Goal: Feedback & Contribution: Contribute content

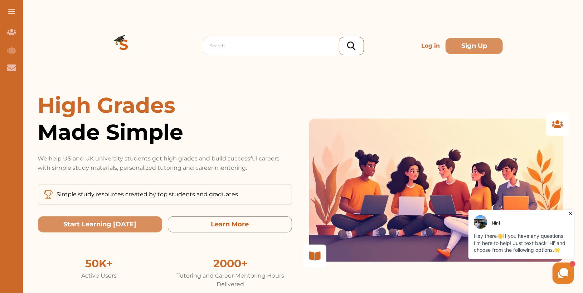
click at [570, 211] on icon at bounding box center [569, 212] width 7 height 7
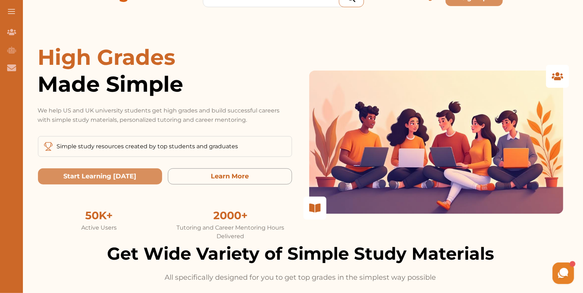
scroll to position [44, 0]
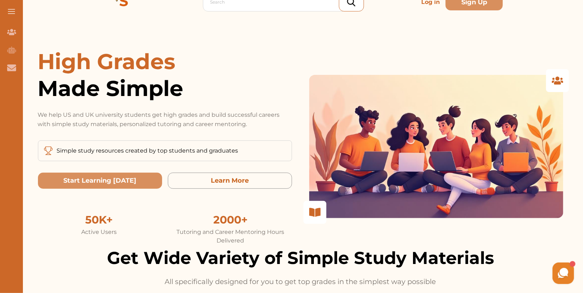
click at [259, 142] on div "Simple study resources created by top students and graduates" at bounding box center [165, 150] width 254 height 21
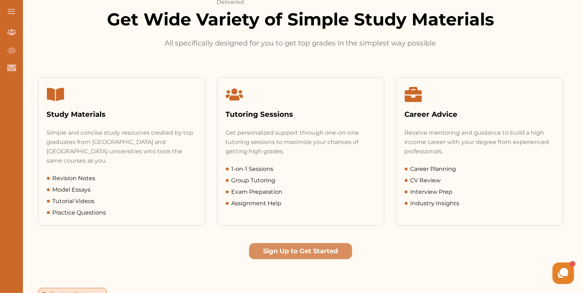
scroll to position [283, 0]
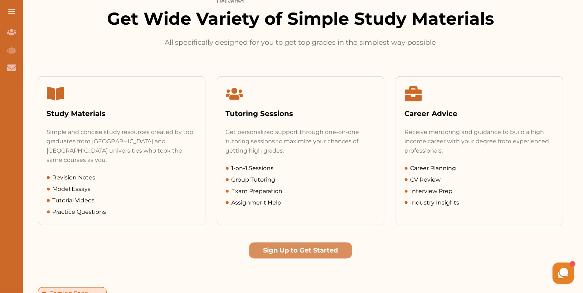
drag, startPoint x: 50, startPoint y: 121, endPoint x: 108, endPoint y: 111, distance: 58.7
click at [108, 111] on div "Study Materials" at bounding box center [121, 102] width 167 height 51
drag, startPoint x: 298, startPoint y: 112, endPoint x: 221, endPoint y: 113, distance: 76.9
click at [221, 113] on div "Tutoring Sessions" at bounding box center [300, 102] width 167 height 51
drag, startPoint x: 461, startPoint y: 105, endPoint x: 475, endPoint y: 114, distance: 16.1
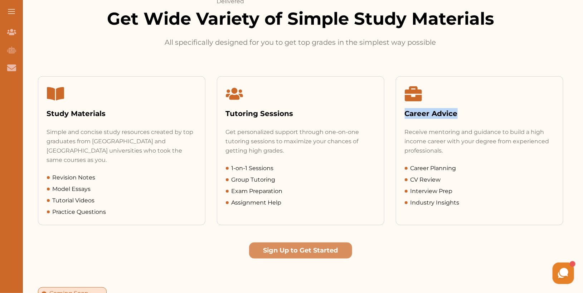
click at [475, 114] on div "Career Advice" at bounding box center [479, 102] width 167 height 51
drag, startPoint x: 408, startPoint y: 168, endPoint x: 484, endPoint y: 161, distance: 75.8
click at [484, 161] on div "Receive mentoring and guidance to build a high income career with your degree f…" at bounding box center [479, 166] width 167 height 79
drag, startPoint x: 51, startPoint y: 168, endPoint x: 112, endPoint y: 183, distance: 62.6
click at [112, 183] on div "Revision Notes Model Essays Tutorial Videos Practice Questions" at bounding box center [122, 194] width 150 height 43
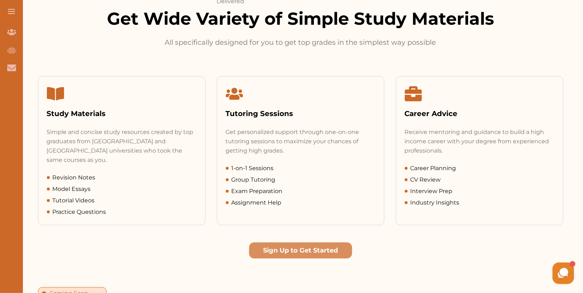
click at [108, 196] on div "Tutorial Videos" at bounding box center [122, 200] width 150 height 9
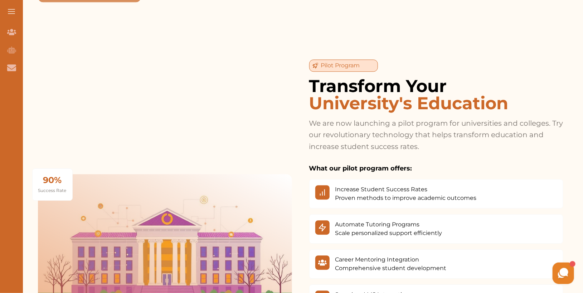
scroll to position [894, 0]
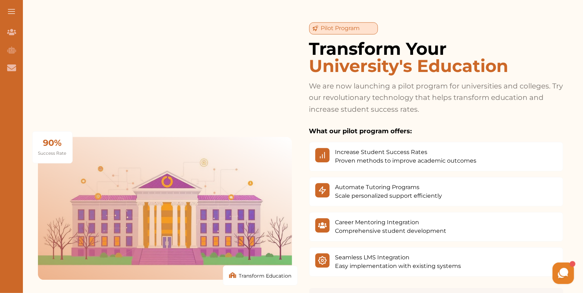
drag, startPoint x: 319, startPoint y: 15, endPoint x: 361, endPoint y: 16, distance: 42.2
click at [361, 22] on div "Pilot Program" at bounding box center [343, 28] width 69 height 12
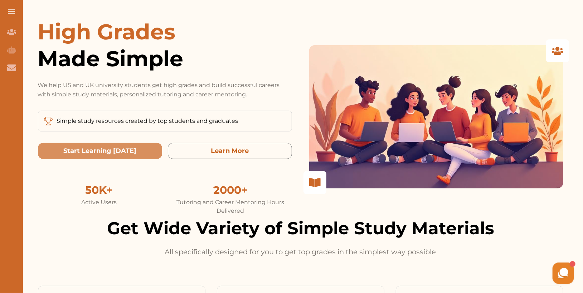
scroll to position [0, 0]
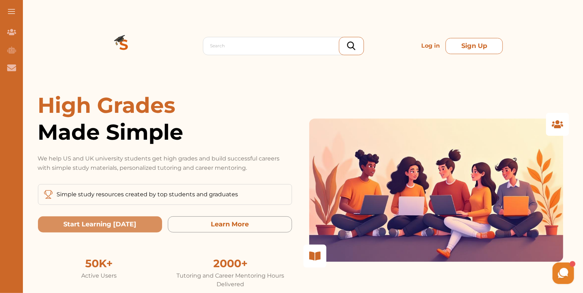
click at [473, 47] on button "Sign Up" at bounding box center [473, 46] width 57 height 16
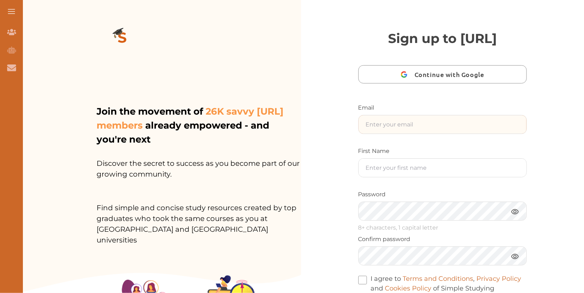
click at [424, 133] on input "text" at bounding box center [443, 124] width 168 height 18
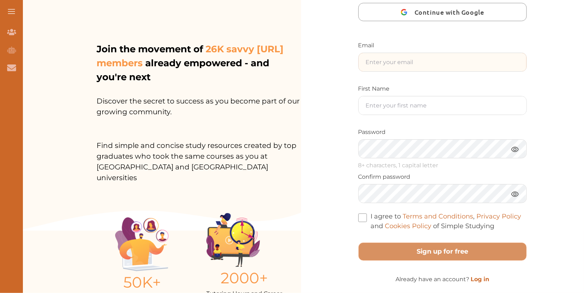
scroll to position [57, 0]
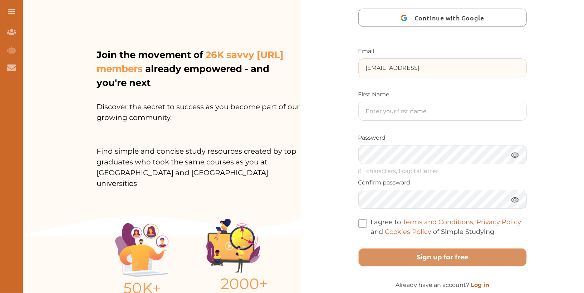
type input "sfbwou@studycrowd.ai"
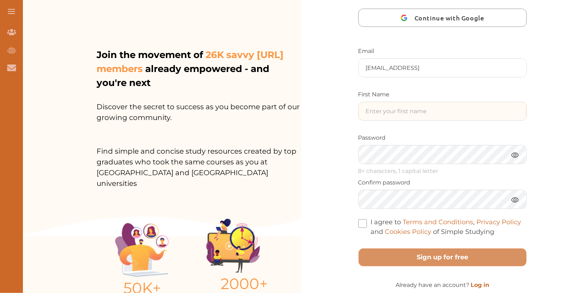
click at [456, 120] on input "text" at bounding box center [443, 111] width 168 height 18
type input "M"
type input "Ninii"
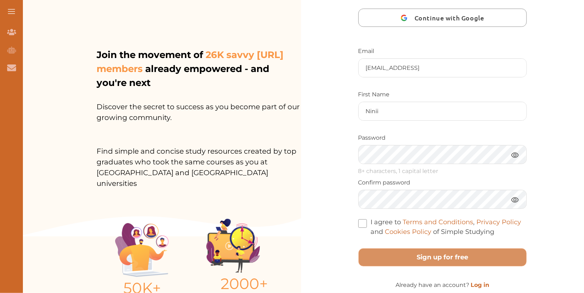
click at [503, 119] on div "First Name Ninii" at bounding box center [442, 105] width 169 height 30
click at [453, 161] on div "Password 8+ characters, 1 capital letter" at bounding box center [442, 155] width 169 height 45
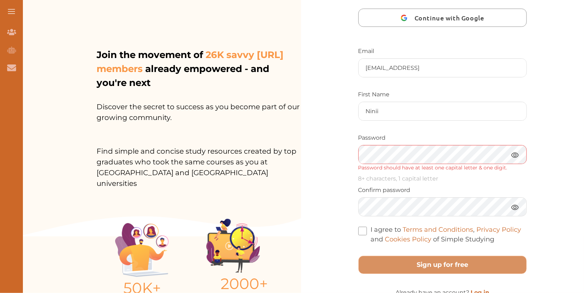
click at [518, 159] on img at bounding box center [515, 154] width 9 height 9
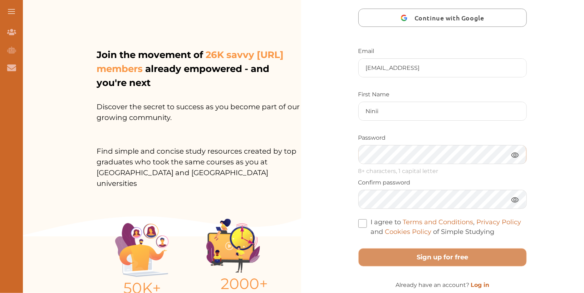
click at [315, 173] on div "Sign up to StudyCrowd.AI Continue with Google Email sfbwou@studycrowd.ai First …" at bounding box center [442, 130] width 283 height 374
click at [362, 228] on span at bounding box center [362, 223] width 9 height 9
click at [495, 227] on input "I agree to Terms and Conditions , Privacy Policy and Cookies Policy of Simple S…" at bounding box center [495, 227] width 0 height 0
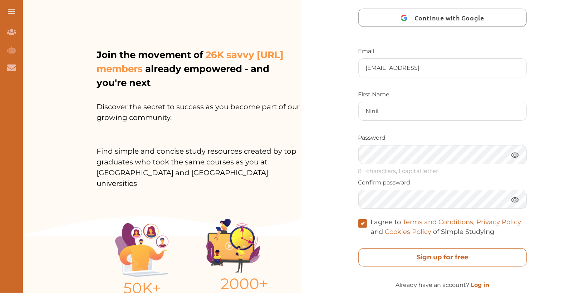
click at [419, 266] on free "Sign up for free" at bounding box center [442, 257] width 169 height 18
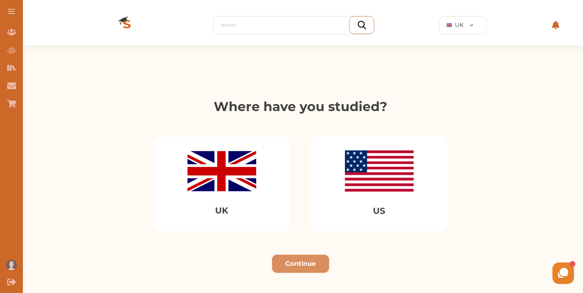
click at [395, 163] on img at bounding box center [379, 170] width 69 height 41
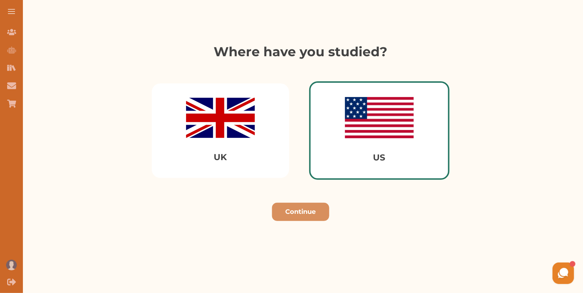
scroll to position [65, 0]
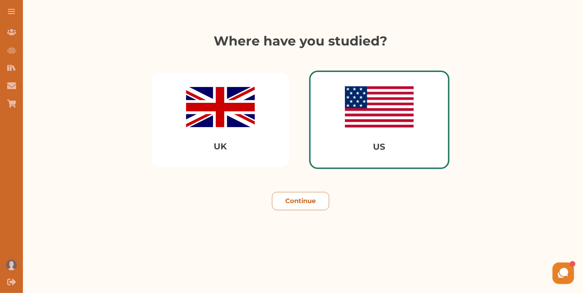
click at [312, 198] on button "Continue" at bounding box center [300, 201] width 57 height 18
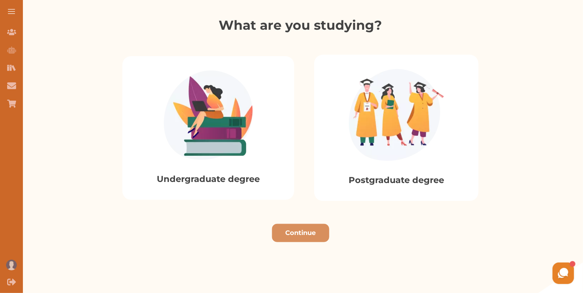
scroll to position [153, 0]
click at [254, 140] on div "Undergraduate degree" at bounding box center [208, 127] width 172 height 143
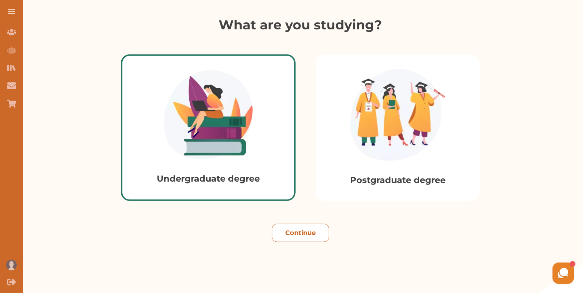
click at [317, 231] on button "Continue" at bounding box center [300, 233] width 57 height 18
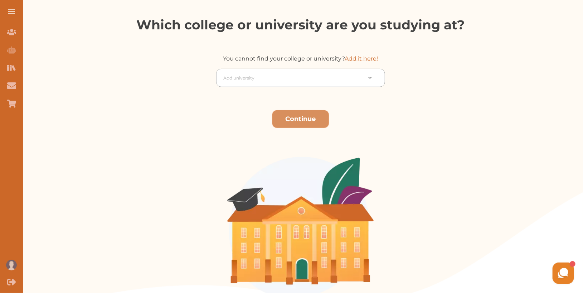
click at [294, 74] on div at bounding box center [293, 78] width 138 height 10
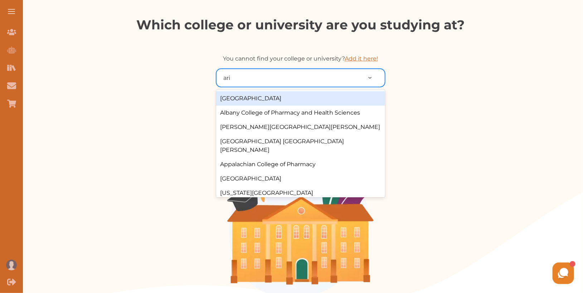
type input "ariz"
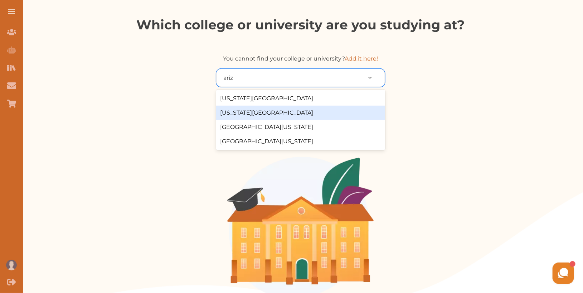
click at [307, 112] on div "[US_STATE][GEOGRAPHIC_DATA]" at bounding box center [300, 113] width 169 height 14
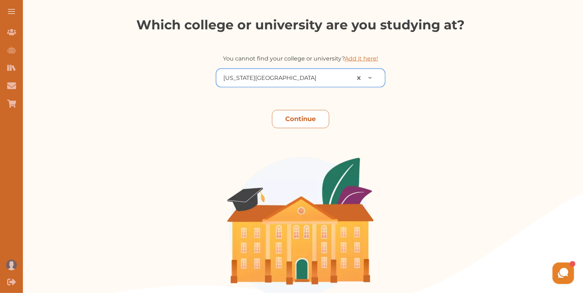
click at [317, 122] on button "Continue" at bounding box center [300, 119] width 57 height 18
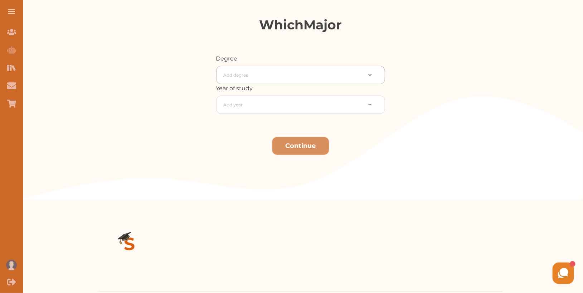
click at [300, 73] on div at bounding box center [293, 75] width 138 height 10
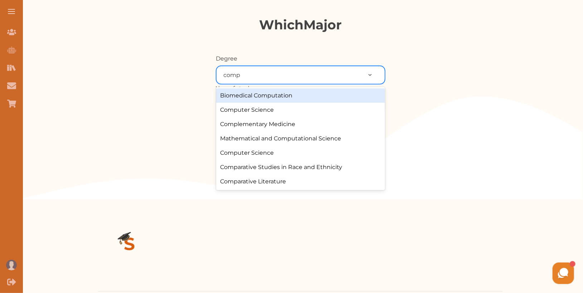
type input "compu"
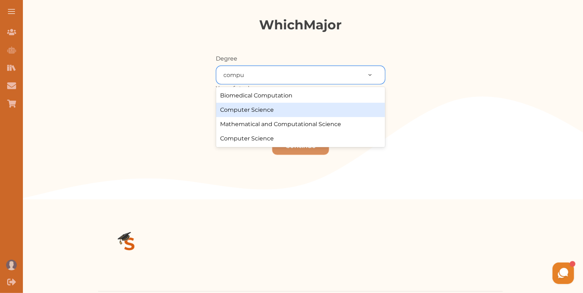
click at [264, 116] on div "Computer Science" at bounding box center [300, 110] width 169 height 14
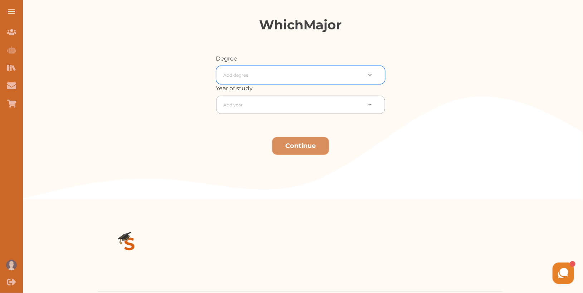
click at [275, 109] on div "Add year" at bounding box center [292, 104] width 145 height 13
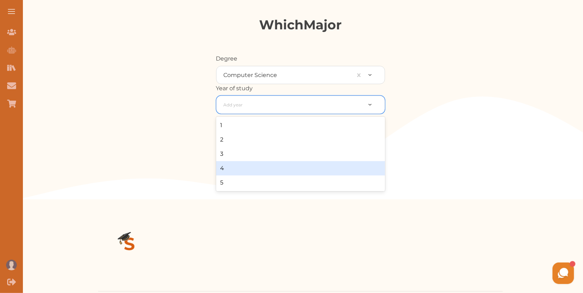
click at [266, 172] on div "4" at bounding box center [300, 168] width 169 height 14
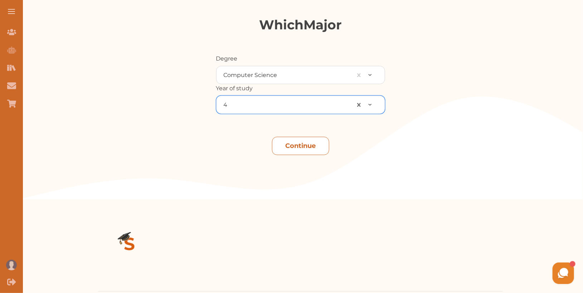
click at [314, 146] on button "Continue" at bounding box center [300, 146] width 57 height 18
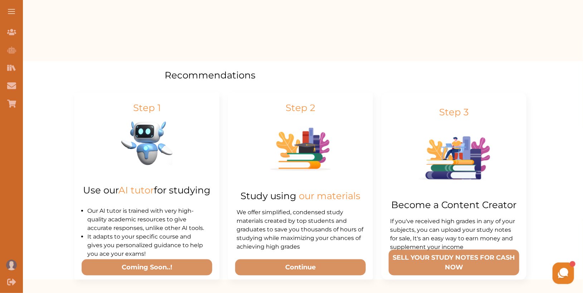
scroll to position [279, 0]
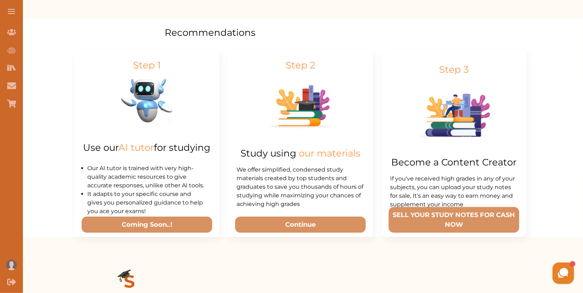
drag, startPoint x: 128, startPoint y: 151, endPoint x: 170, endPoint y: 157, distance: 42.6
click at [170, 152] on p "Use our AI tutor for studying" at bounding box center [146, 147] width 127 height 10
click at [191, 146] on p "Use our AI tutor for studying" at bounding box center [146, 147] width 127 height 10
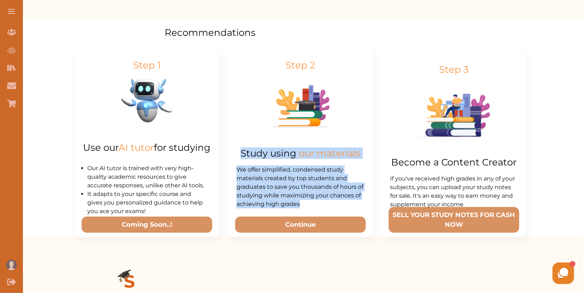
drag, startPoint x: 241, startPoint y: 157, endPoint x: 341, endPoint y: 211, distance: 113.2
click at [341, 211] on div "Step 2 Study using our materials We offer simplified, condensed study materials…" at bounding box center [300, 143] width 145 height 187
click at [341, 208] on p "We offer simplified, condensed study materials created by top students and grad…" at bounding box center [300, 186] width 128 height 43
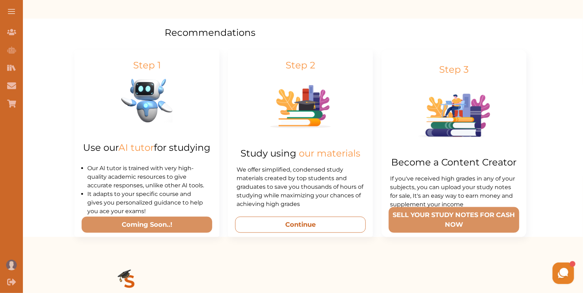
click at [337, 233] on button "Continue" at bounding box center [300, 224] width 131 height 16
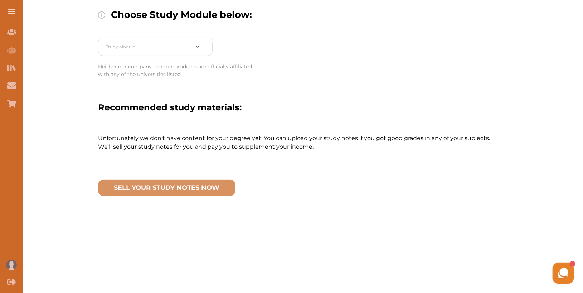
scroll to position [60, 0]
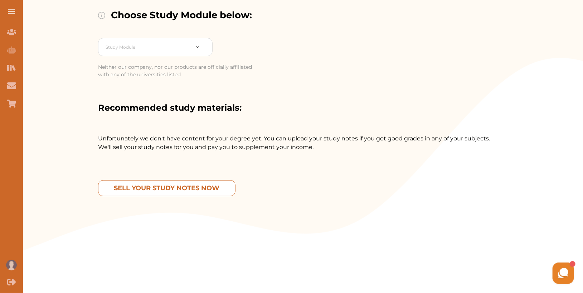
click at [197, 188] on now "SELL YOUR STUDY NOTES NOW" at bounding box center [166, 188] width 137 height 16
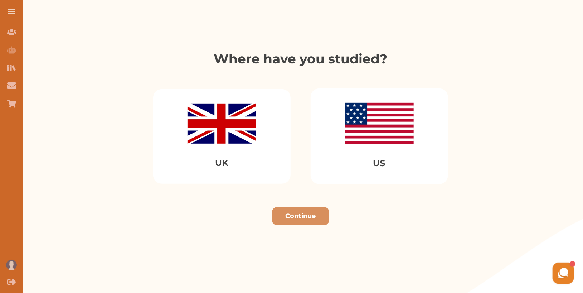
scroll to position [140, 0]
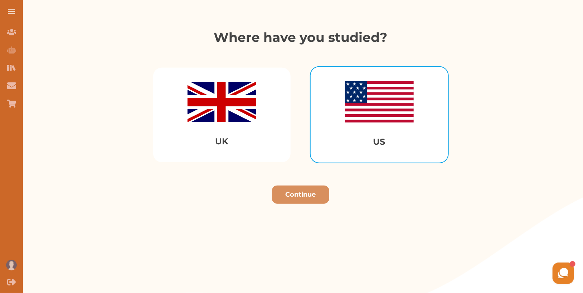
click at [430, 124] on div "US" at bounding box center [378, 115] width 137 height 96
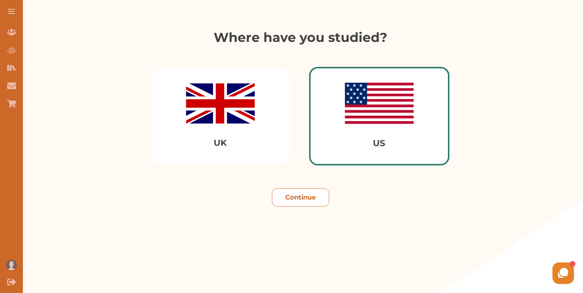
click at [310, 197] on button "Continue" at bounding box center [300, 197] width 57 height 18
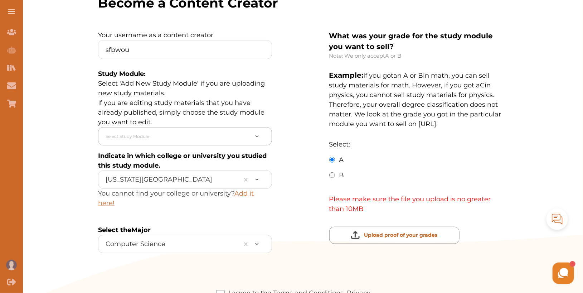
click at [171, 129] on div "Select Study Module" at bounding box center [177, 136] width 150 height 14
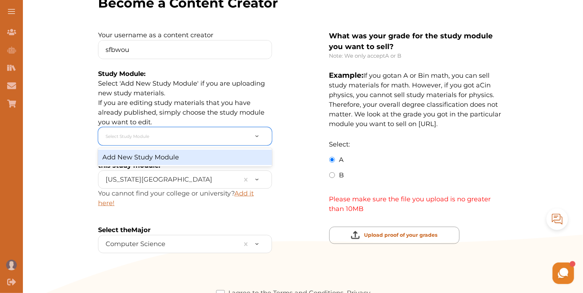
click at [160, 157] on div "Add New Study Module" at bounding box center [185, 157] width 174 height 15
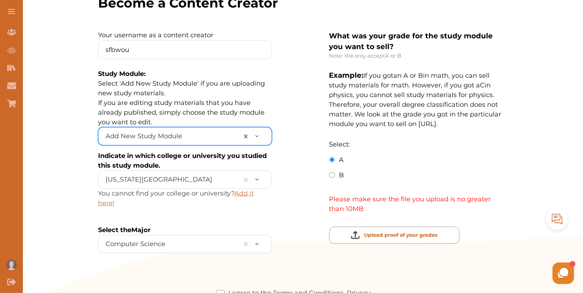
click at [197, 132] on div at bounding box center [171, 136] width 130 height 11
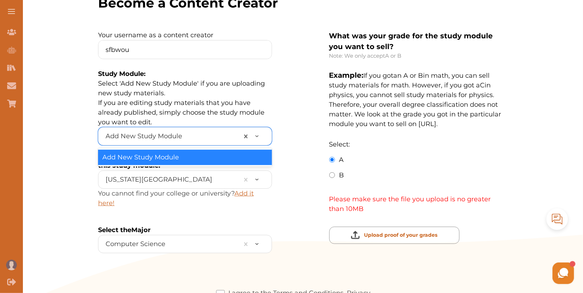
click at [199, 156] on div "Add New Study Module" at bounding box center [185, 157] width 174 height 15
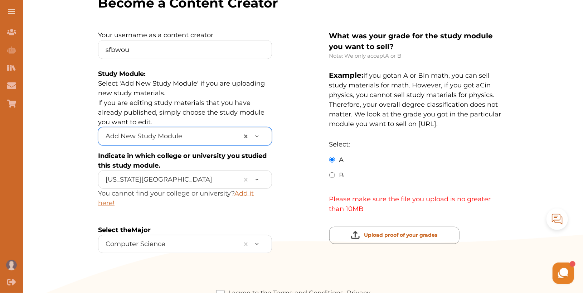
click at [337, 157] on p "A" at bounding box center [336, 160] width 15 height 10
click at [342, 173] on label "B" at bounding box center [341, 175] width 5 height 10
click at [335, 173] on input "B" at bounding box center [332, 175] width 6 height 6
radio input "true"
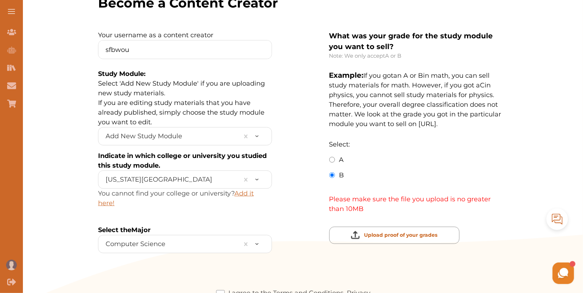
click at [342, 173] on label "B" at bounding box center [341, 175] width 5 height 10
click at [335, 173] on input "B" at bounding box center [332, 175] width 6 height 6
click at [333, 153] on div "A B" at bounding box center [416, 164] width 174 height 31
click at [333, 158] on input "A" at bounding box center [332, 160] width 6 height 6
radio input "true"
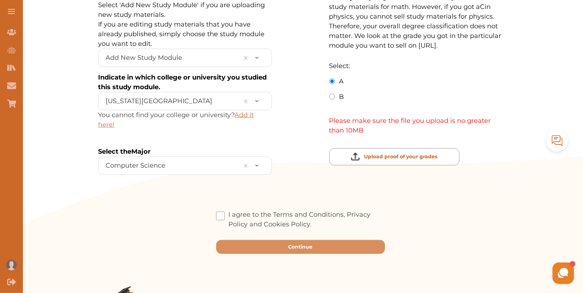
scroll to position [225, 0]
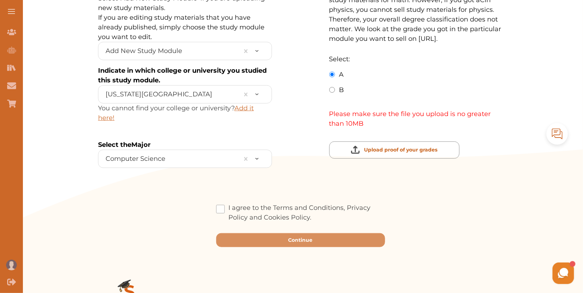
click at [227, 207] on label "I agree to the Terms and Conditions, Privacy Policy and Cookies Policy." at bounding box center [300, 212] width 169 height 19
click at [312, 212] on input "I agree to the Terms and Conditions, Privacy Policy and Cookies Policy." at bounding box center [312, 212] width 0 height 0
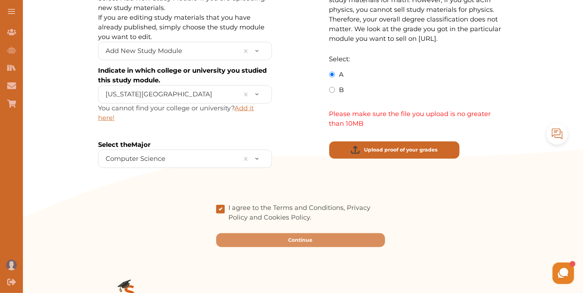
click at [426, 155] on button "Upload proof of your grades" at bounding box center [394, 149] width 130 height 17
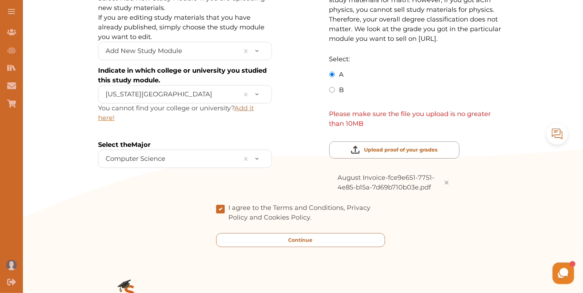
click at [353, 240] on button "Continue" at bounding box center [300, 240] width 169 height 14
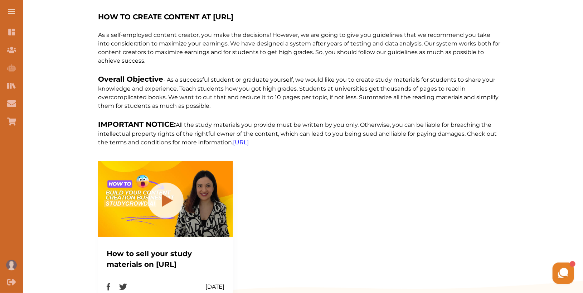
scroll to position [153, 0]
drag, startPoint x: 127, startPoint y: 26, endPoint x: 242, endPoint y: 103, distance: 138.2
click at [242, 103] on div "HOW TO CREATE CONTENT AT [URL] As a self-employed content creator, you make the…" at bounding box center [300, 73] width 405 height 147
click at [243, 102] on p "Overall Objective - As a successful student or graduate yourself, we would like…" at bounding box center [300, 91] width 405 height 36
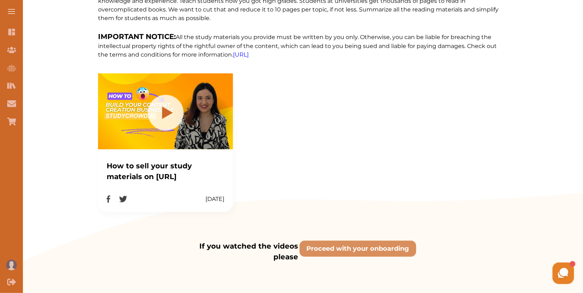
scroll to position [292, 0]
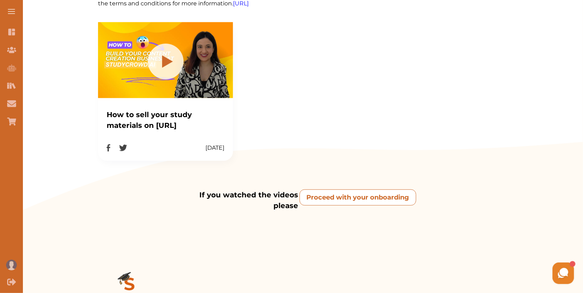
click at [373, 197] on onboarding "Proceed with your onboarding" at bounding box center [357, 197] width 117 height 16
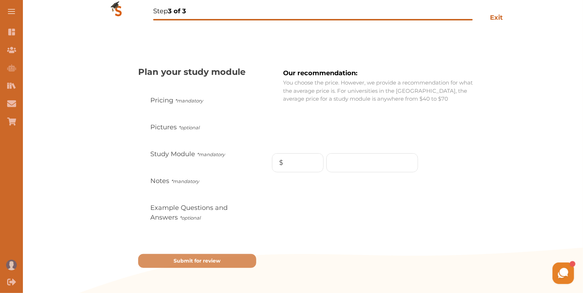
scroll to position [60, 0]
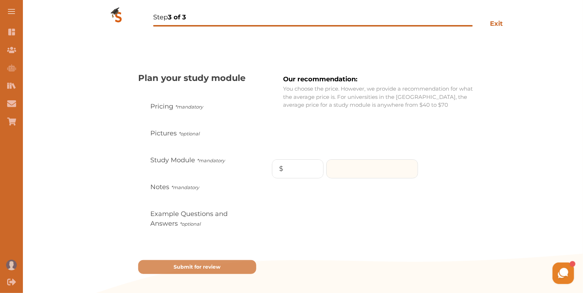
click at [375, 168] on input "number" at bounding box center [372, 169] width 91 height 18
click at [477, 145] on div "Our recommendation: You choose the price. However, we provide a recommendation …" at bounding box center [384, 173] width 236 height 202
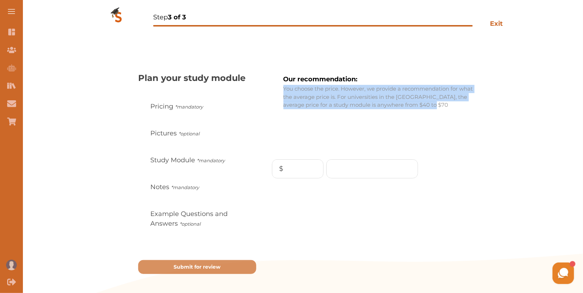
drag, startPoint x: 460, startPoint y: 110, endPoint x: 464, endPoint y: 78, distance: 32.4
click at [464, 78] on div "Our recommendation: You choose the price. However, we provide a recommendation …" at bounding box center [384, 173] width 236 height 202
click at [474, 115] on div "Our recommendation: You choose the price. However, we provide a recommendation …" at bounding box center [384, 173] width 236 height 202
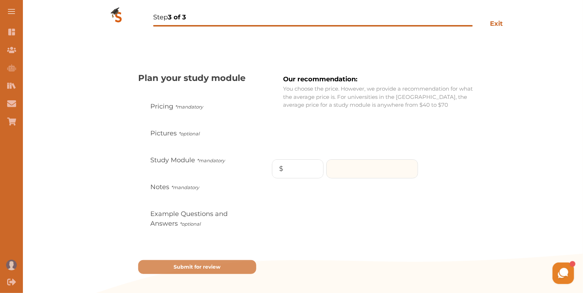
click at [346, 166] on input "number" at bounding box center [372, 169] width 91 height 18
click at [439, 101] on p "You choose the price. However, we provide a recommendation for what the average…" at bounding box center [370, 97] width 208 height 24
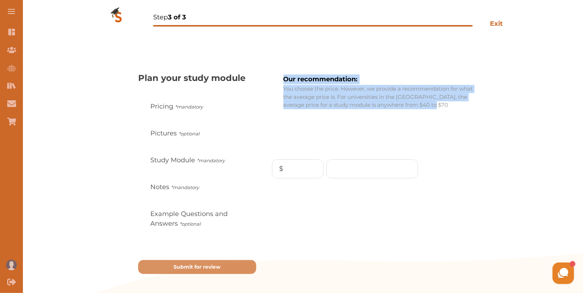
drag, startPoint x: 467, startPoint y: 105, endPoint x: 349, endPoint y: 73, distance: 122.2
click at [348, 73] on div "Our recommendation: You choose the price. However, we provide a recommendation …" at bounding box center [384, 173] width 236 height 202
click at [436, 103] on p "You choose the price. However, we provide a recommendation for what the average…" at bounding box center [370, 97] width 208 height 24
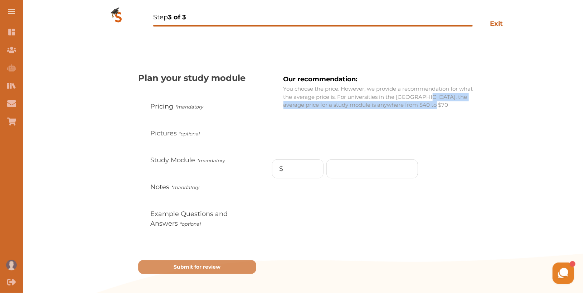
drag, startPoint x: 465, startPoint y: 105, endPoint x: 441, endPoint y: 100, distance: 25.3
click at [441, 100] on p "You choose the price. However, we provide a recommendation for what the average…" at bounding box center [370, 97] width 208 height 24
click at [453, 108] on p "You choose the price. However, we provide a recommendation for what the average…" at bounding box center [370, 97] width 208 height 24
drag, startPoint x: 462, startPoint y: 108, endPoint x: 413, endPoint y: 108, distance: 49.0
click at [413, 108] on div "Our recommendation: You choose the price. However, we provide a recommendation …" at bounding box center [384, 173] width 236 height 202
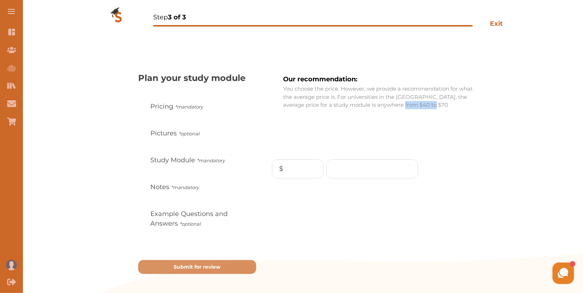
drag, startPoint x: 419, startPoint y: 103, endPoint x: 453, endPoint y: 103, distance: 34.0
click at [453, 103] on p "You choose the price. However, we provide a recommendation for what the average…" at bounding box center [370, 97] width 208 height 24
click at [363, 167] on input "number" at bounding box center [372, 169] width 91 height 18
type input "7"
type input "100"
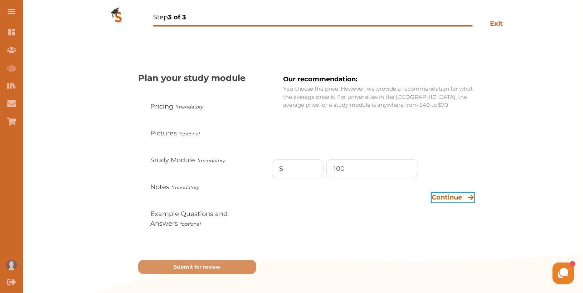
click at [465, 197] on div "Continue" at bounding box center [452, 197] width 43 height 10
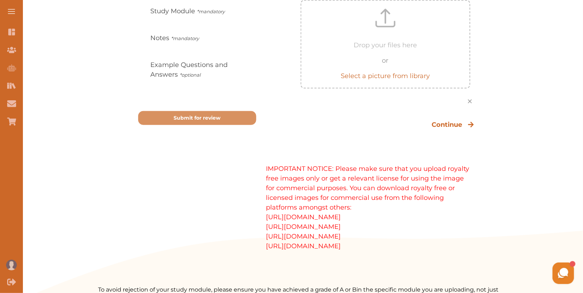
scroll to position [221, 0]
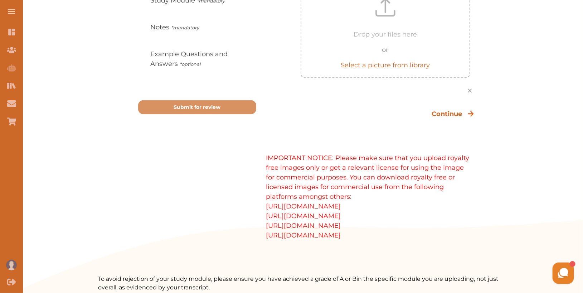
drag, startPoint x: 264, startPoint y: 152, endPoint x: 347, endPoint y: 227, distance: 112.0
click at [347, 227] on div "Plan your study module Pricing *mandatory Pictures *optional Study Module *mand…" at bounding box center [300, 75] width 405 height 329
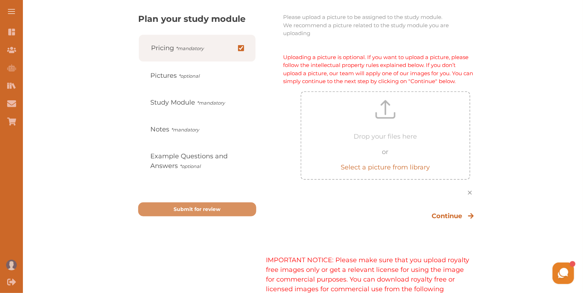
scroll to position [116, 0]
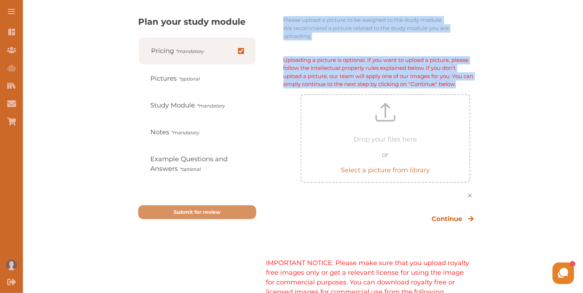
drag, startPoint x: 278, startPoint y: 18, endPoint x: 474, endPoint y: 87, distance: 208.2
click at [475, 88] on div "Please upload a picture to be assigned to the study module. We recommend a pict…" at bounding box center [384, 179] width 236 height 329
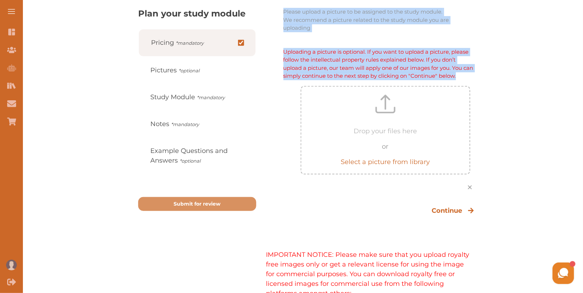
scroll to position [113, 0]
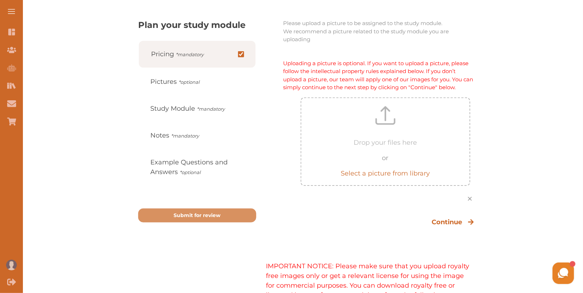
click at [378, 254] on div "Please upload a picture to be assigned to the study module. We recommend a pict…" at bounding box center [384, 183] width 236 height 329
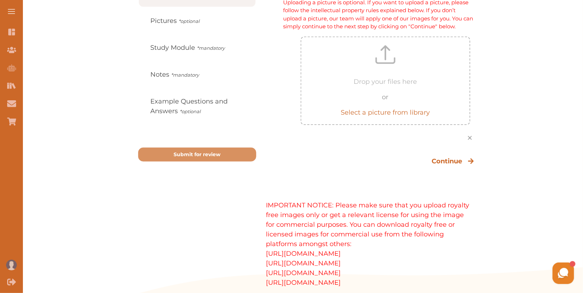
scroll to position [175, 0]
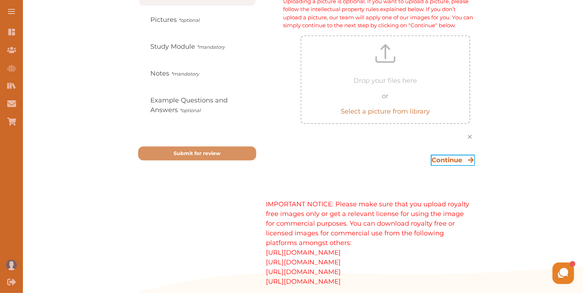
click at [452, 158] on p "Continue" at bounding box center [446, 160] width 30 height 10
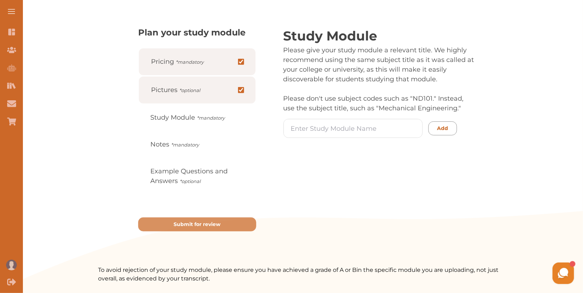
scroll to position [102, 0]
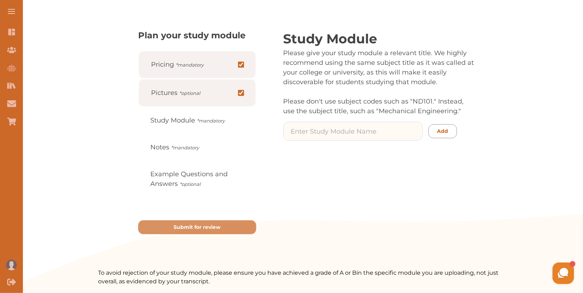
click at [343, 132] on input at bounding box center [353, 131] width 138 height 18
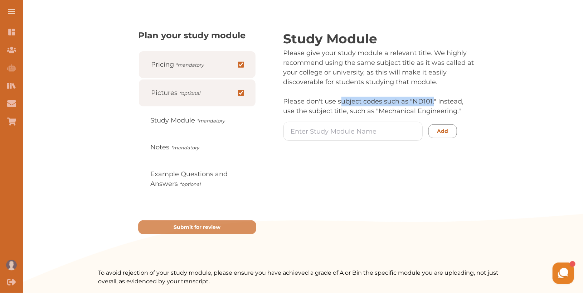
drag, startPoint x: 339, startPoint y: 101, endPoint x: 433, endPoint y: 102, distance: 93.7
click at [433, 102] on p "Please don't use subject codes such as "ND101." Instead, use the subject title,…" at bounding box center [370, 106] width 208 height 19
click at [432, 103] on p "Please don't use subject codes such as "ND101." Instead, use the subject title,…" at bounding box center [370, 106] width 208 height 19
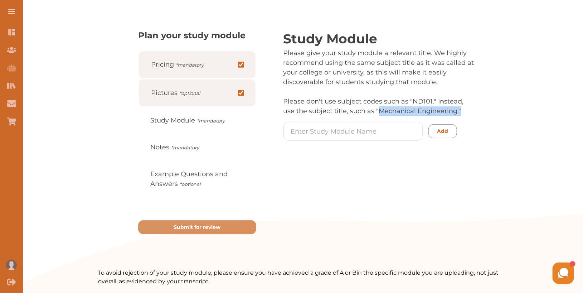
drag, startPoint x: 378, startPoint y: 111, endPoint x: 463, endPoint y: 112, distance: 84.8
click at [463, 112] on p "Please don't use subject codes such as "ND101." Instead, use the subject title,…" at bounding box center [370, 106] width 208 height 19
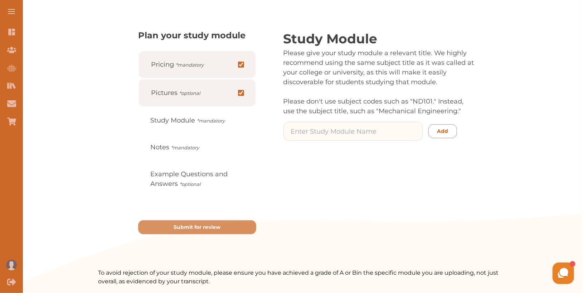
click at [337, 135] on input at bounding box center [353, 131] width 138 height 18
type input "Math"
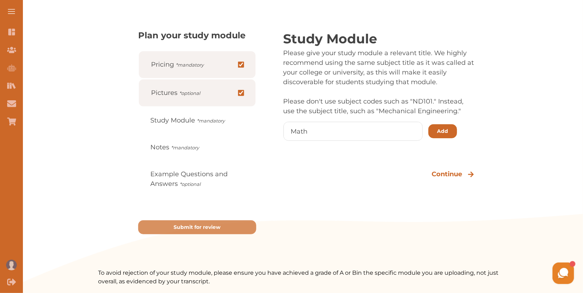
click at [444, 130] on p "Add" at bounding box center [442, 131] width 11 height 8
click at [330, 171] on button "OK" at bounding box center [291, 173] width 246 height 14
click at [446, 173] on p "Continue" at bounding box center [446, 174] width 30 height 10
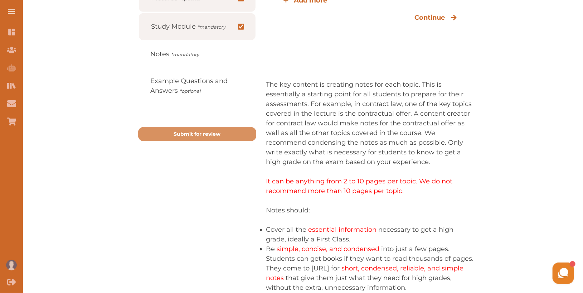
scroll to position [197, 0]
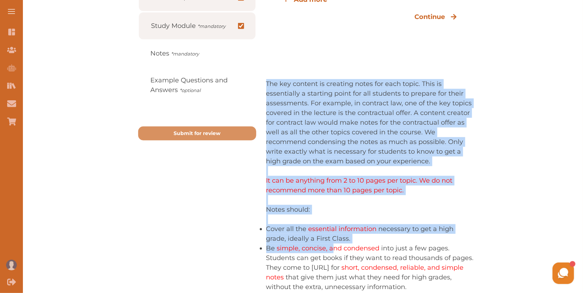
drag, startPoint x: 265, startPoint y: 78, endPoint x: 332, endPoint y: 246, distance: 181.7
click at [332, 246] on div "Plan your study module Pricing *mandatory Pictures *optional Study Module *mand…" at bounding box center [300, 146] width 405 height 425
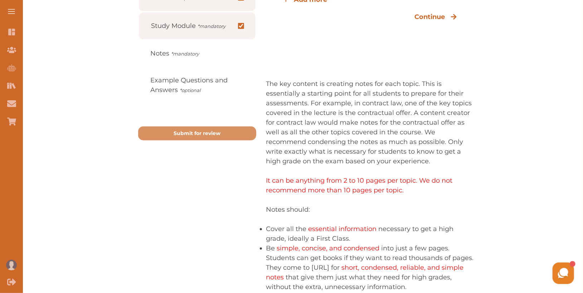
click at [345, 189] on p "It can be anything from 2 to 10 pages per topic. We do not recommend more than …" at bounding box center [370, 185] width 208 height 19
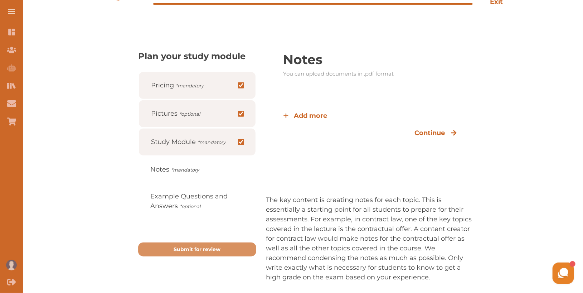
scroll to position [82, 0]
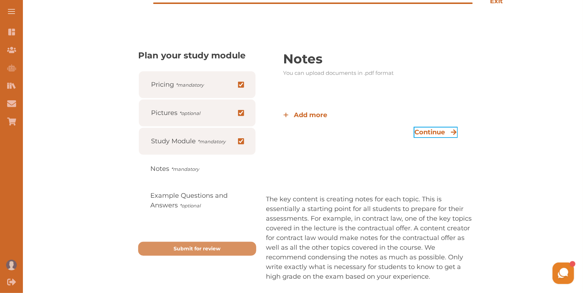
click at [429, 129] on p "Continue" at bounding box center [429, 132] width 30 height 10
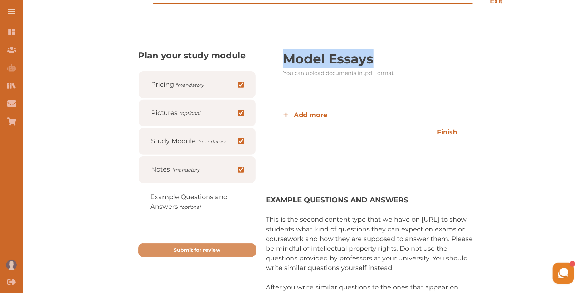
drag, startPoint x: 280, startPoint y: 57, endPoint x: 381, endPoint y: 59, distance: 101.2
click at [381, 59] on p "Model Essays" at bounding box center [370, 58] width 208 height 19
click at [349, 231] on p "This is the second content type that we have on [URL] to show students what kin…" at bounding box center [370, 244] width 208 height 58
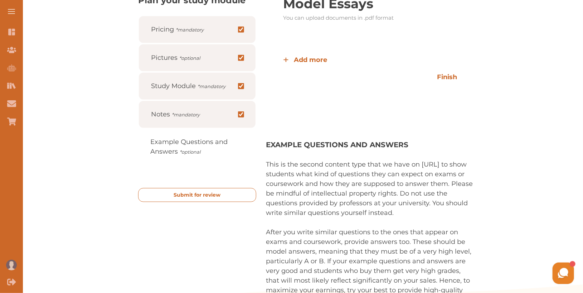
click at [238, 197] on button "Submit for review" at bounding box center [197, 195] width 118 height 14
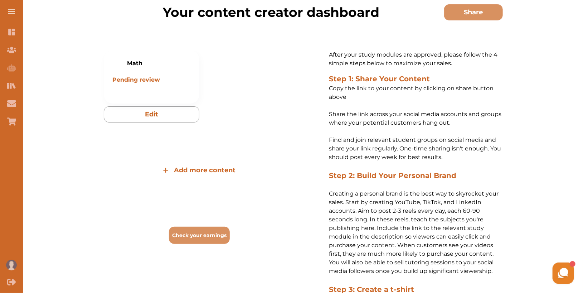
scroll to position [58, 0]
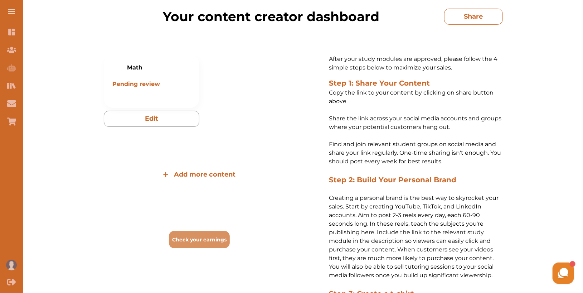
click at [481, 17] on button "Share" at bounding box center [473, 17] width 59 height 16
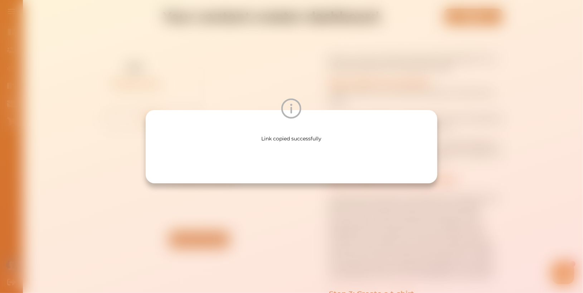
click at [394, 88] on div "Link copied successfully" at bounding box center [291, 146] width 583 height 293
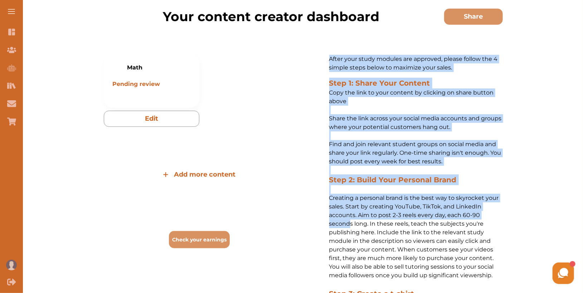
drag, startPoint x: 330, startPoint y: 57, endPoint x: 348, endPoint y: 222, distance: 166.2
click at [349, 222] on div "After your study modules are approved, please follow the 4 simple steps below t…" at bounding box center [416, 257] width 174 height 405
click at [428, 190] on div "After your study modules are approved, please follow the 4 simple steps below t…" at bounding box center [416, 257] width 174 height 405
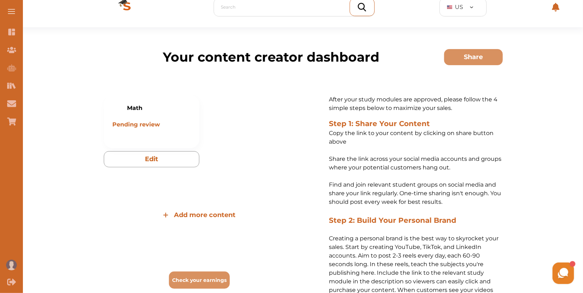
scroll to position [0, 0]
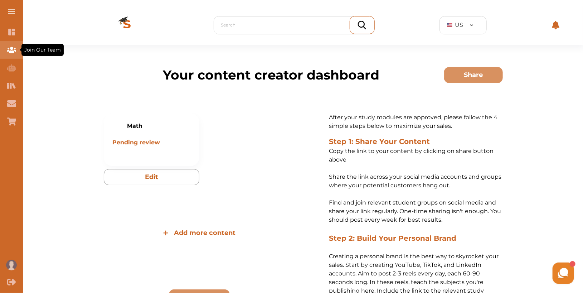
click at [13, 50] on icon "Join Our Team" at bounding box center [11, 50] width 9 height 6
